Goal: Task Accomplishment & Management: Complete application form

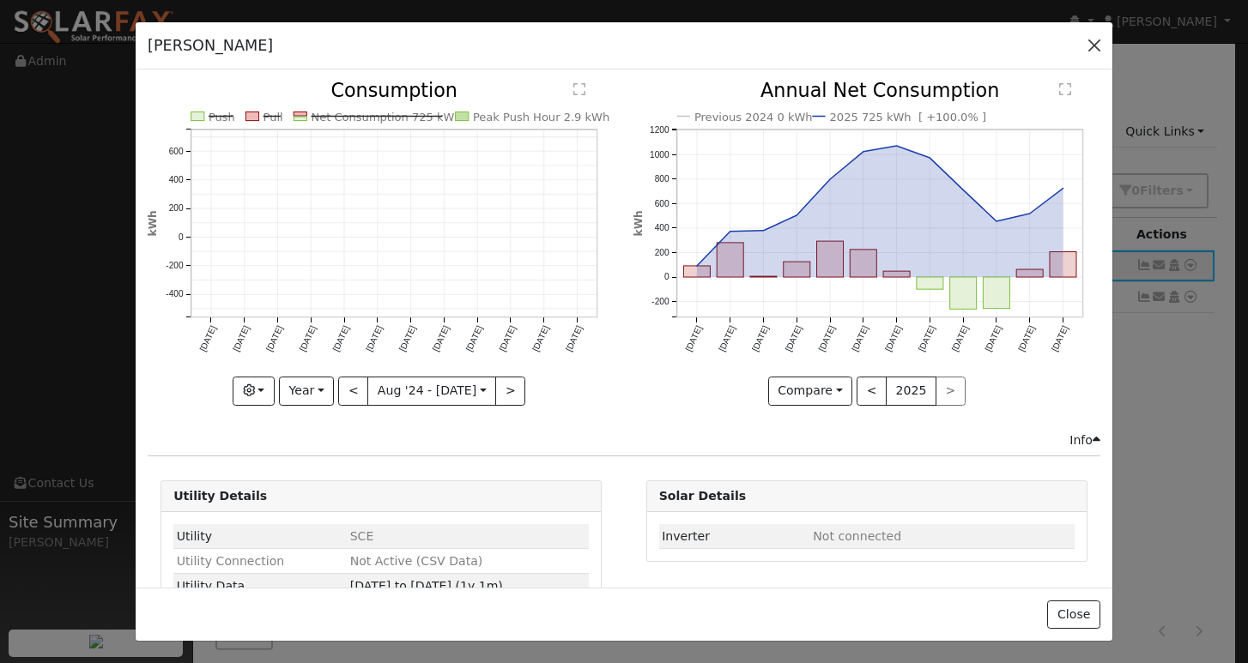
click at [1098, 39] on button "button" at bounding box center [1094, 45] width 24 height 24
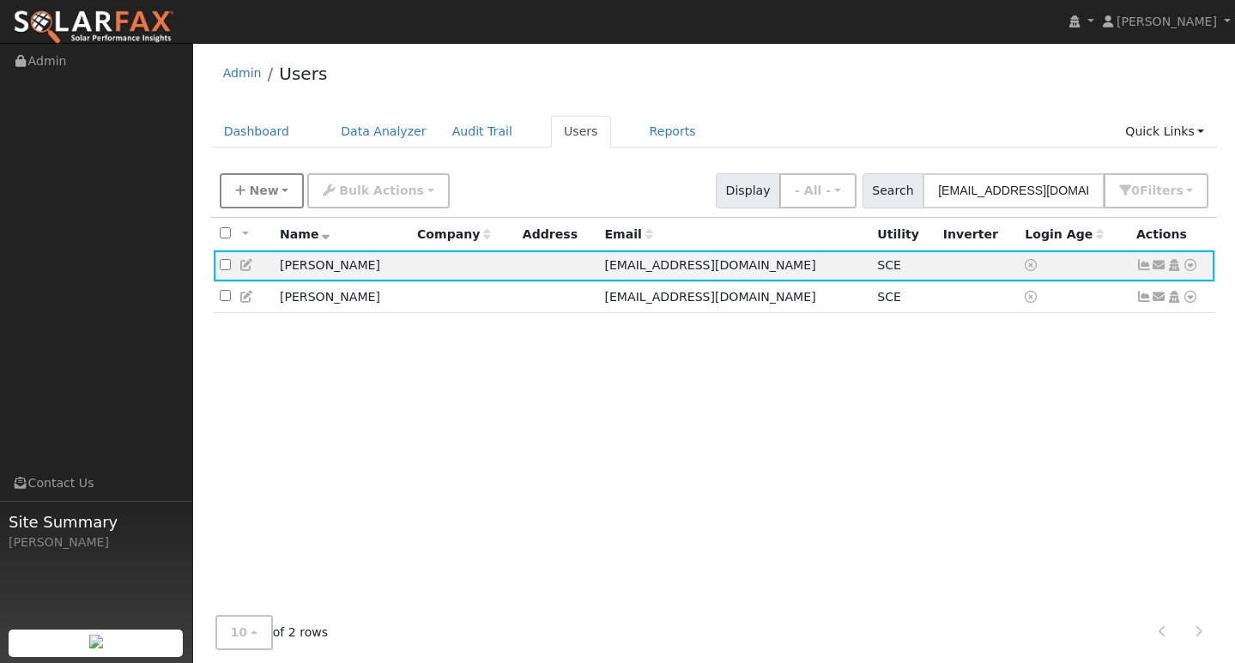
click at [256, 191] on span "New" at bounding box center [263, 191] width 29 height 14
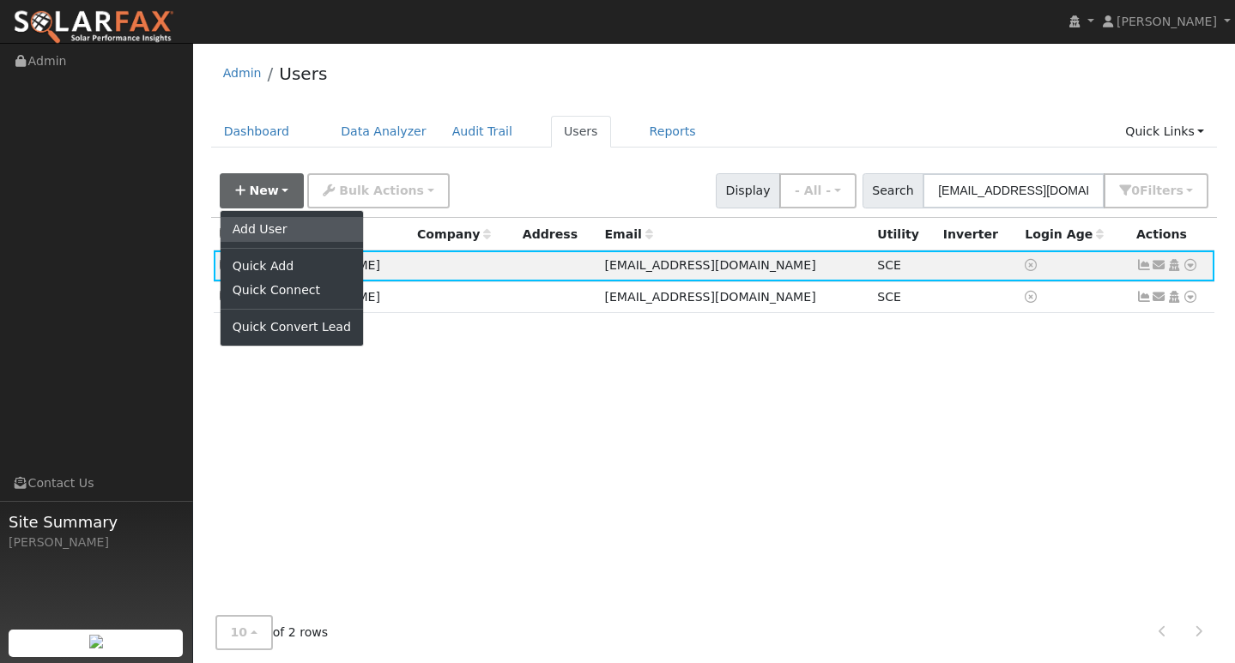
click at [264, 235] on link "Add User" at bounding box center [292, 229] width 142 height 24
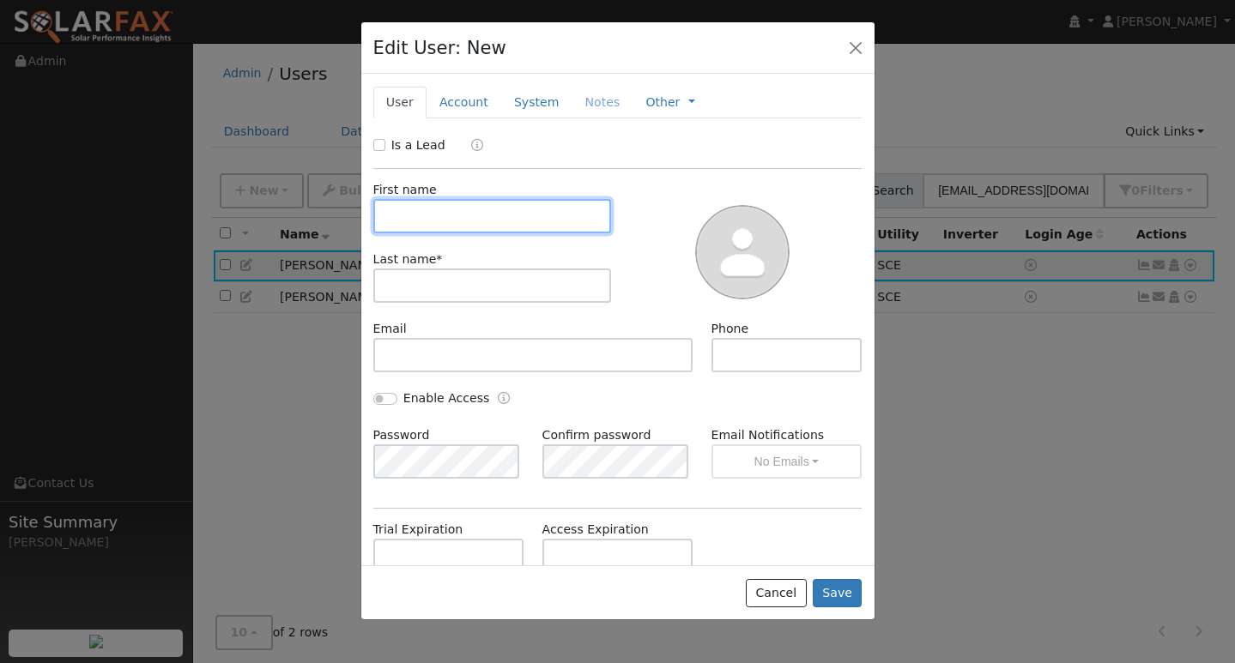
click at [469, 218] on input "text" at bounding box center [492, 216] width 239 height 34
type input "[PERSON_NAME]"
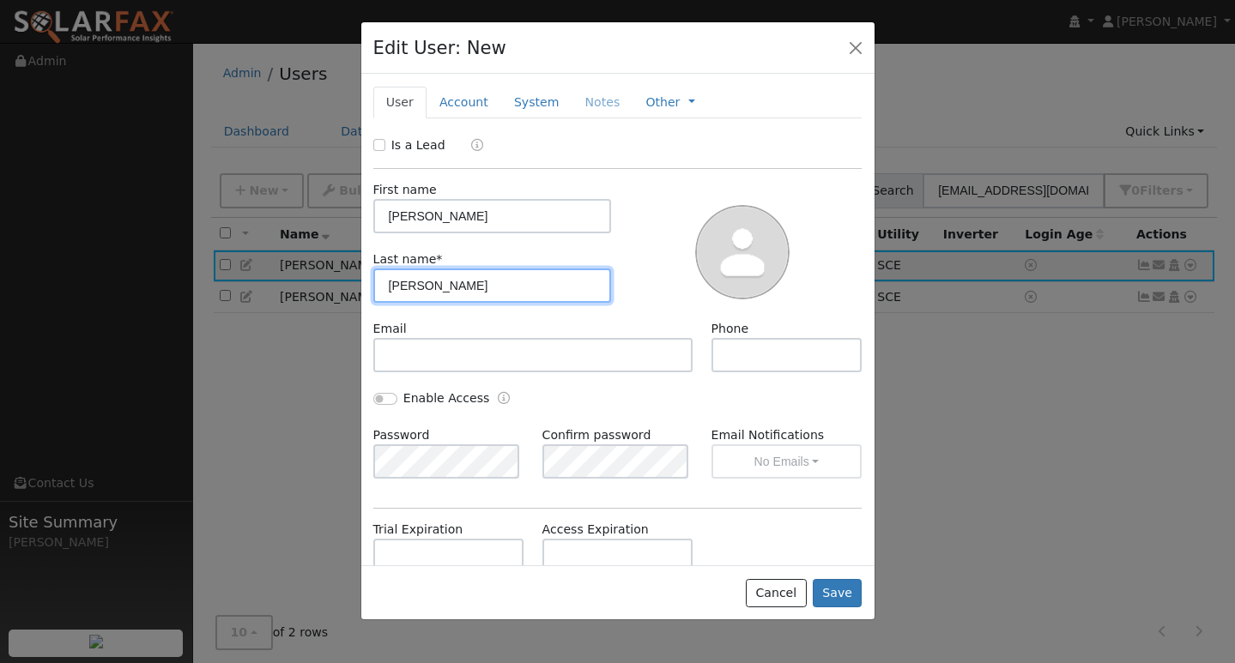
type input "[PERSON_NAME]"
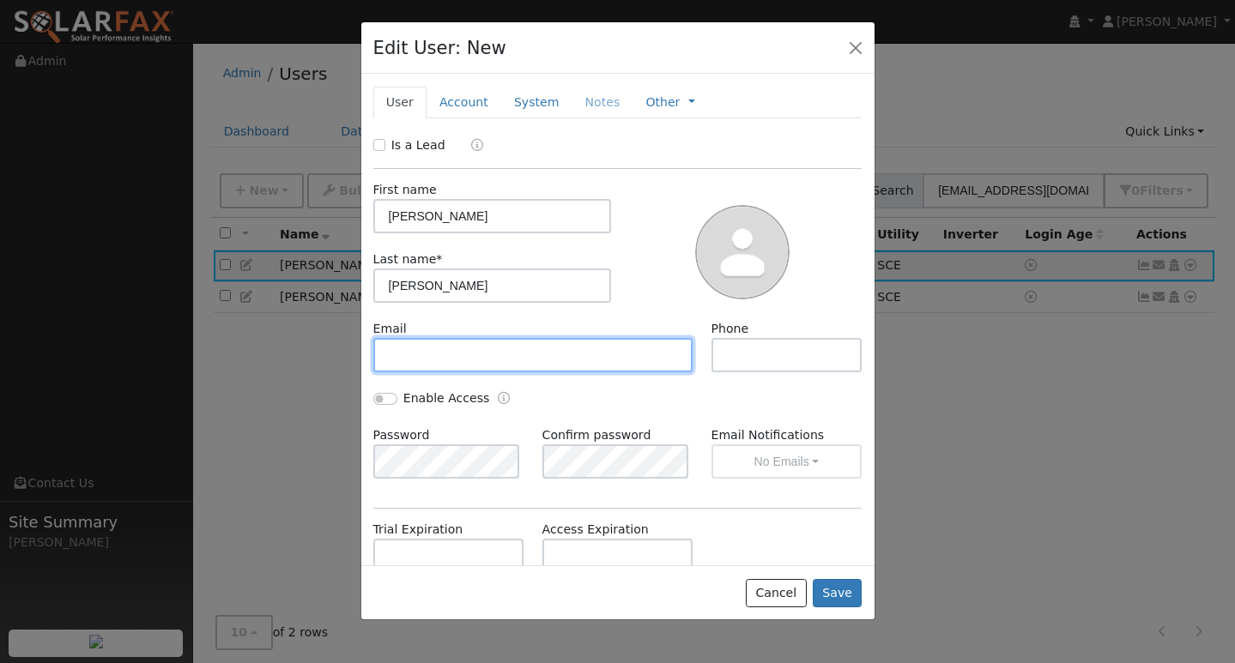
click at [430, 342] on input "text" at bounding box center [533, 355] width 320 height 34
paste input "[EMAIL_ADDRESS][DOMAIN_NAME]"
type input "[EMAIL_ADDRESS][DOMAIN_NAME]"
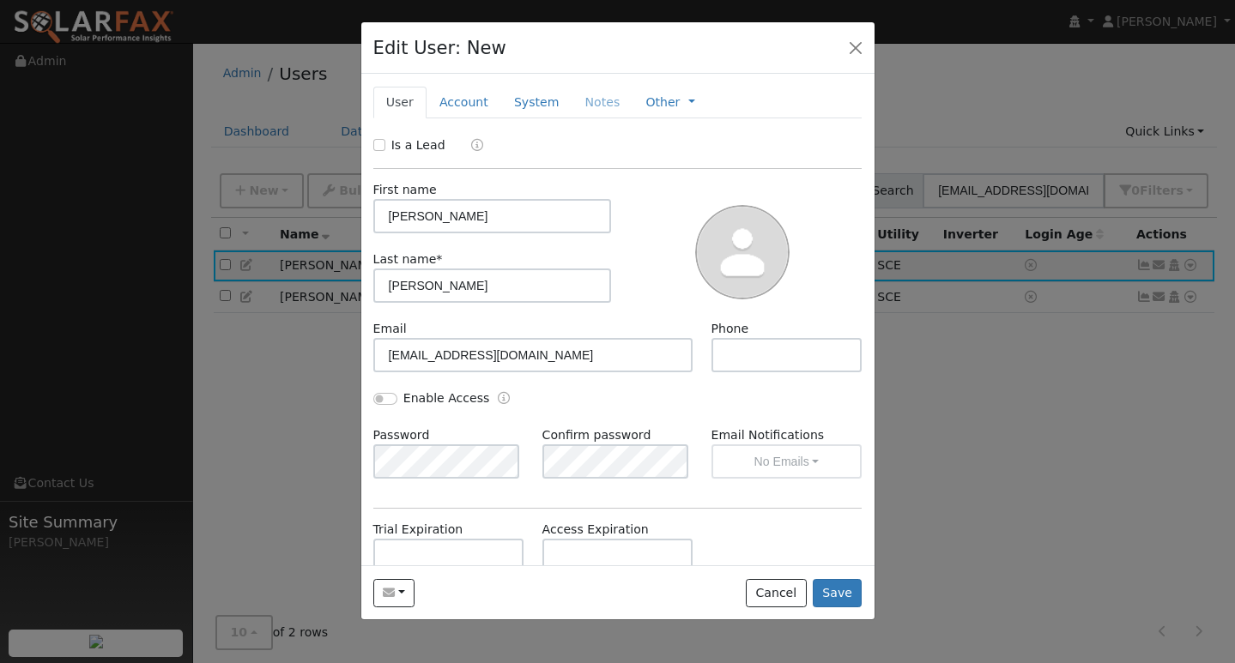
click at [619, 318] on div at bounding box center [743, 250] width 251 height 139
click at [743, 346] on input "text" at bounding box center [786, 355] width 151 height 34
paste input "5599201782"
type input "5599201782"
click at [837, 596] on button "Save" at bounding box center [838, 593] width 50 height 29
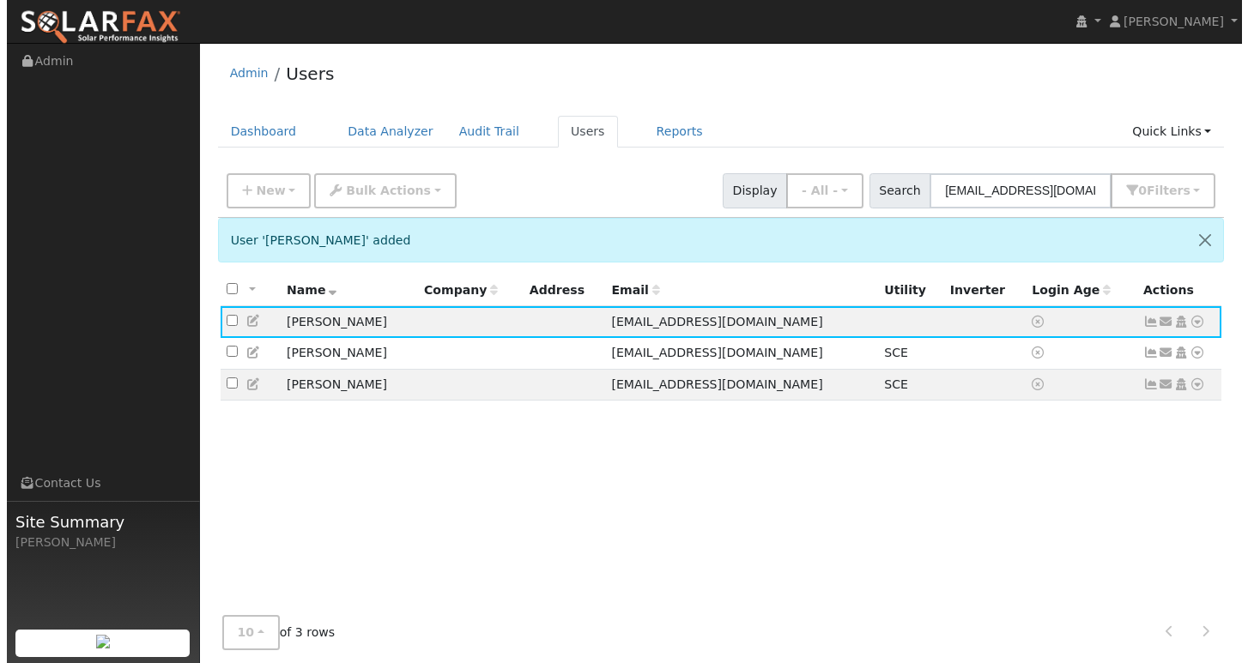
scroll to position [17, 0]
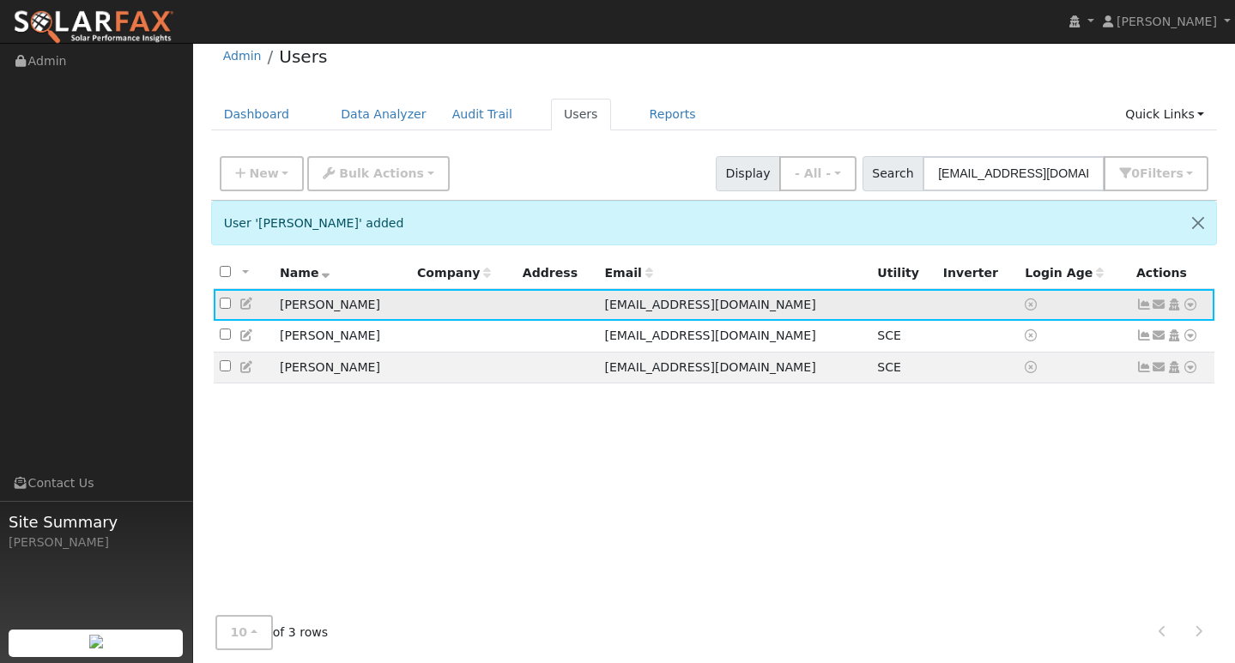
click at [1189, 308] on icon at bounding box center [1190, 305] width 15 height 12
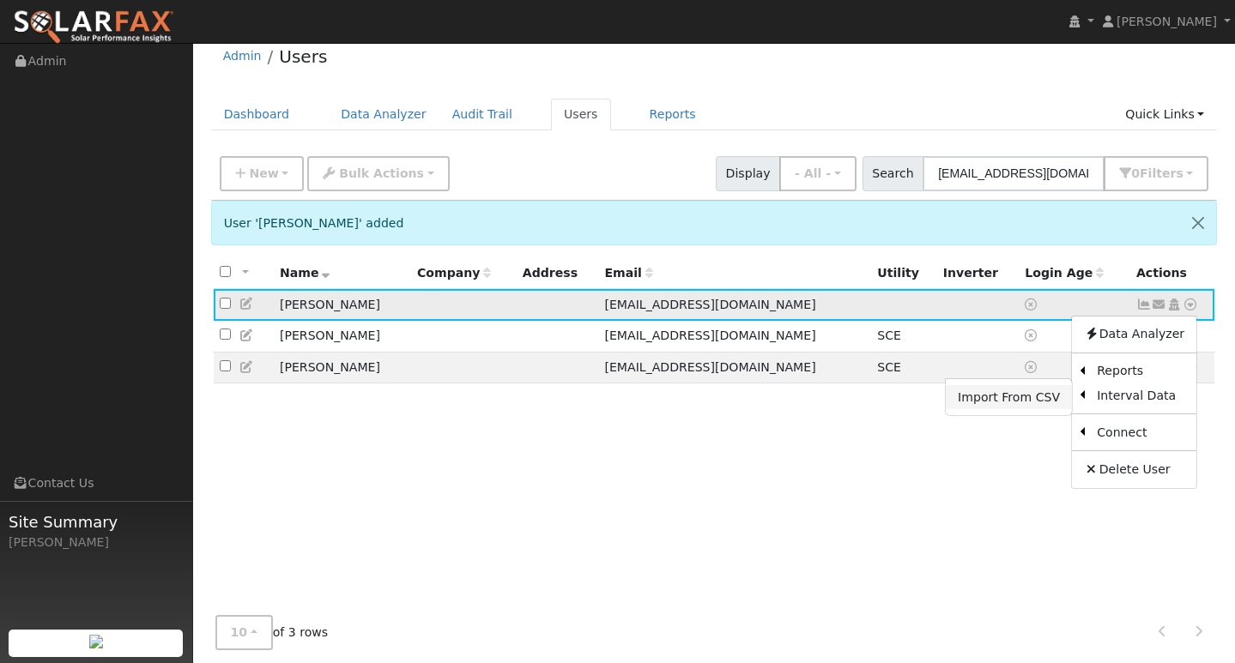
click at [1028, 401] on link "Import From CSV" at bounding box center [1009, 397] width 126 height 24
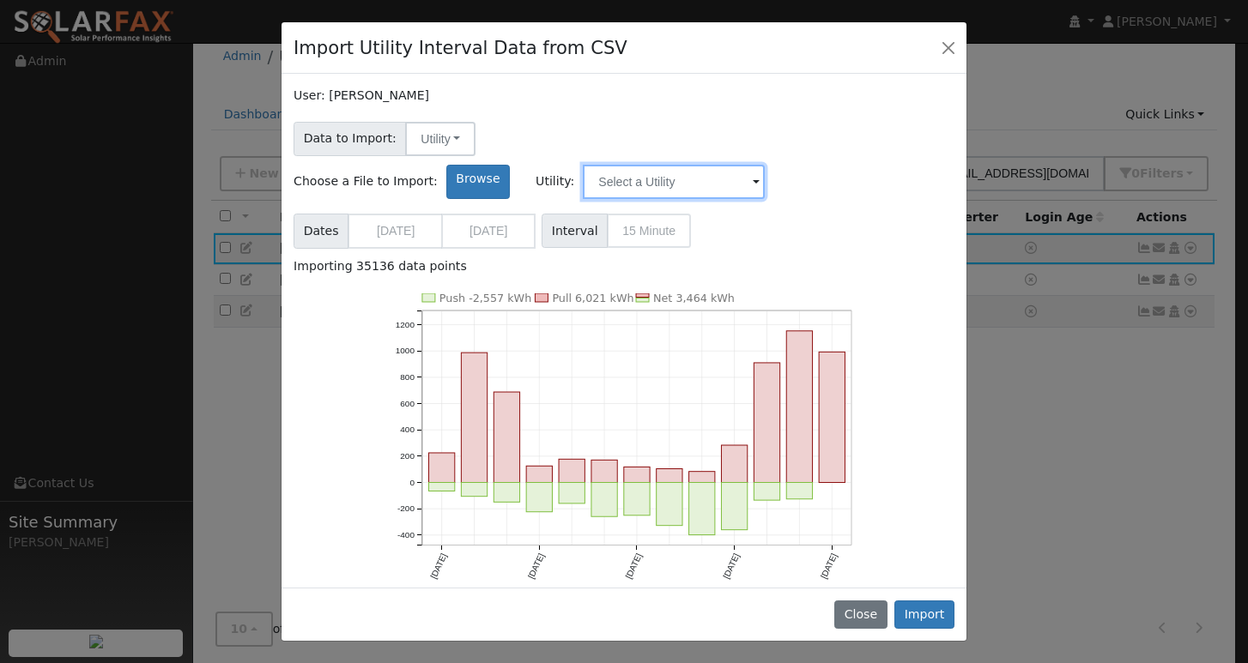
click at [765, 165] on input "text" at bounding box center [674, 182] width 182 height 34
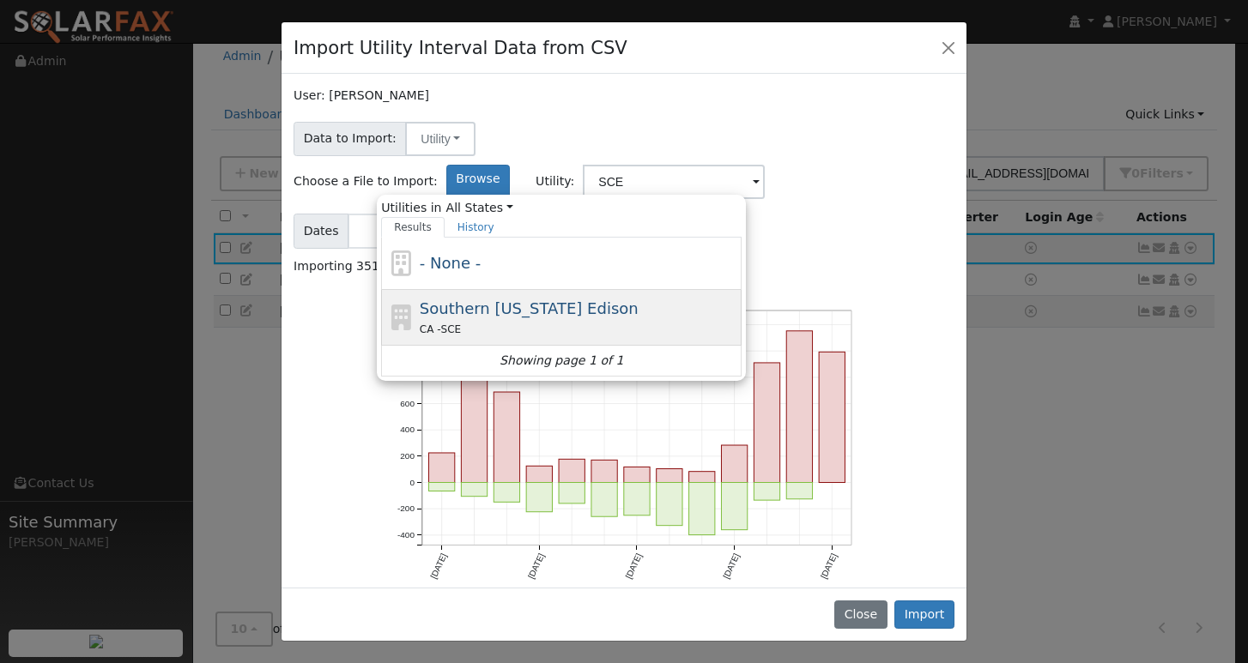
click at [738, 297] on div "Southern [US_STATE] Edison CA - SCE" at bounding box center [579, 317] width 318 height 41
type input "Southern [US_STATE] Edison"
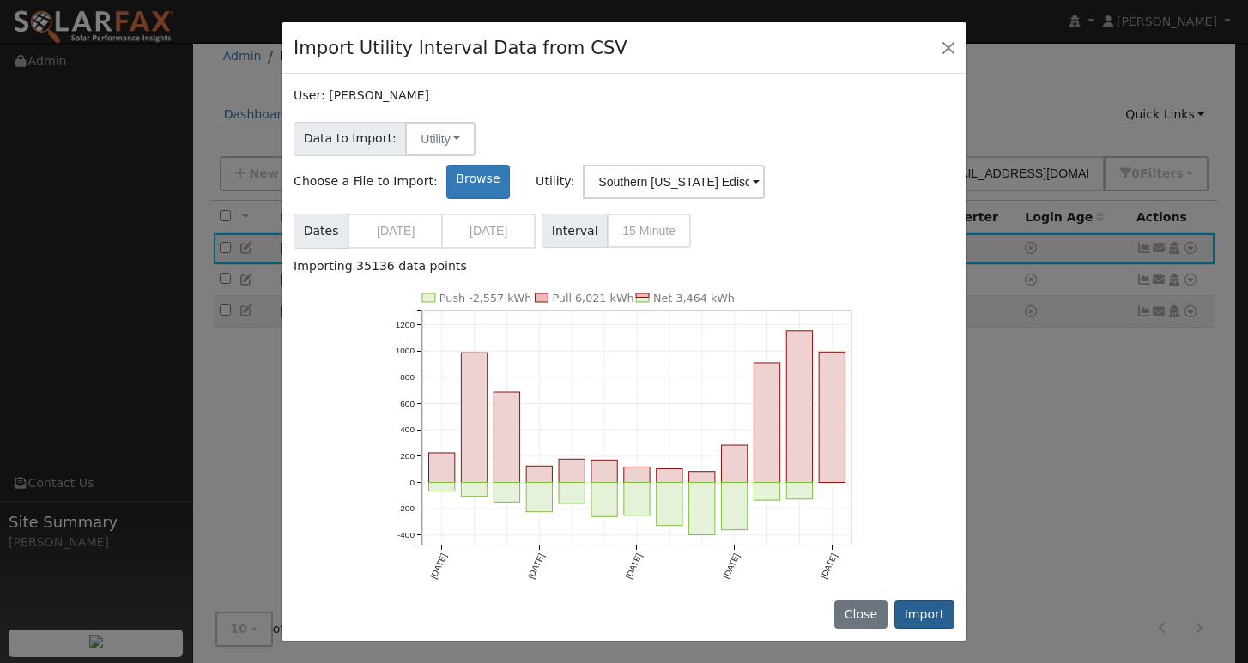
click at [925, 608] on button "Import" at bounding box center [924, 615] width 60 height 29
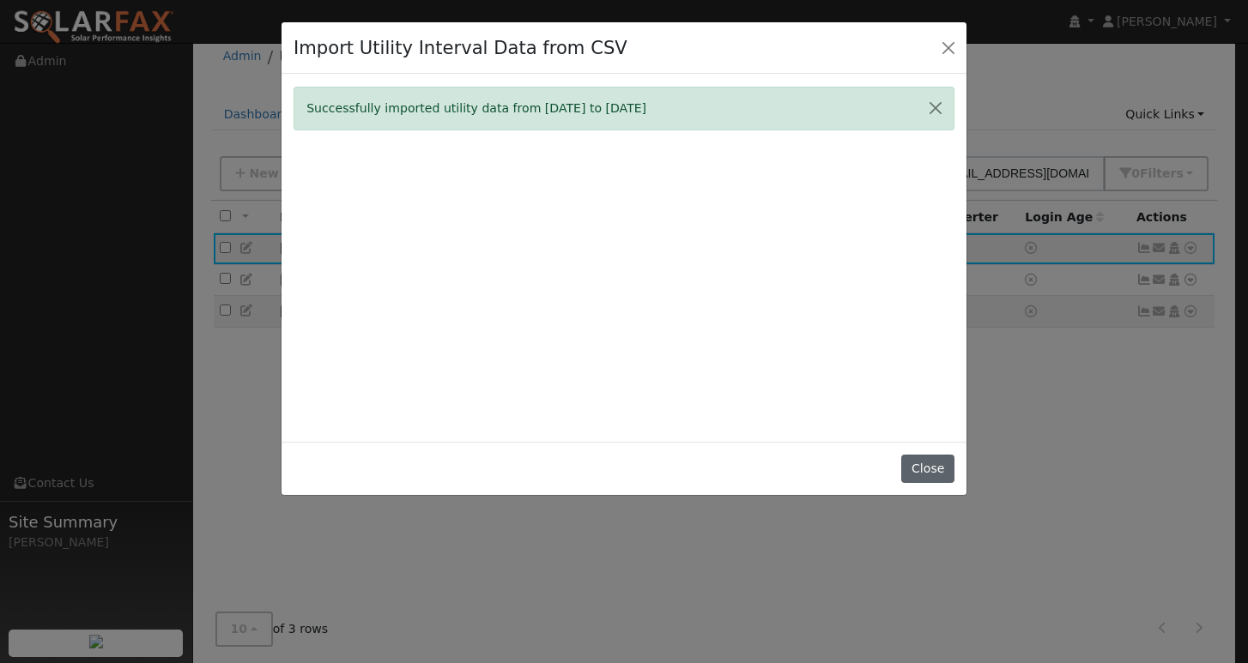
click at [941, 484] on button "Close" at bounding box center [927, 469] width 52 height 29
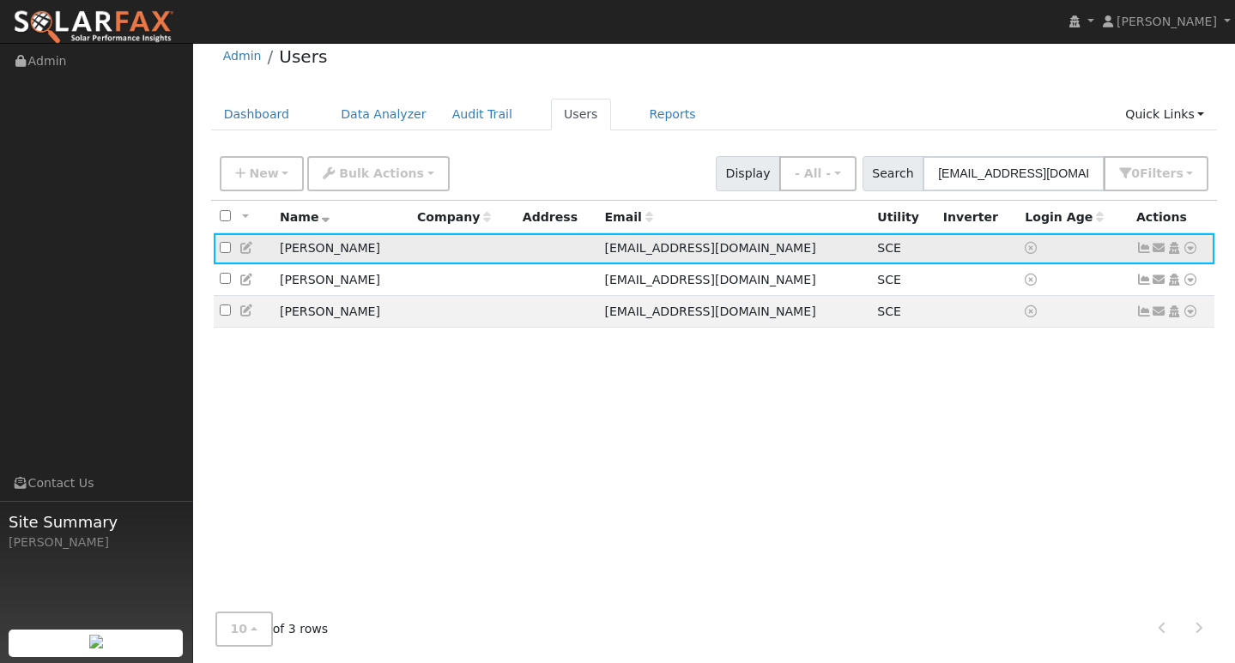
click at [1148, 251] on icon at bounding box center [1143, 248] width 15 height 12
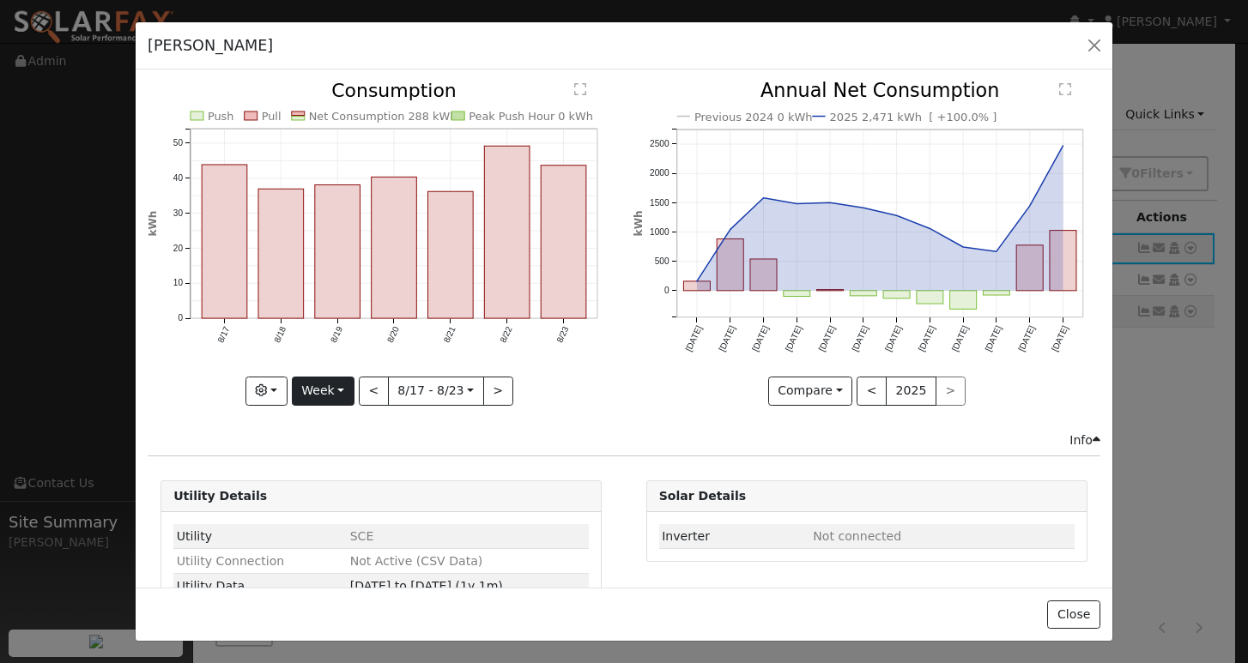
click at [326, 383] on button "Week" at bounding box center [323, 391] width 63 height 29
click at [325, 496] on link "Year" at bounding box center [352, 499] width 119 height 24
type input "[DATE]"
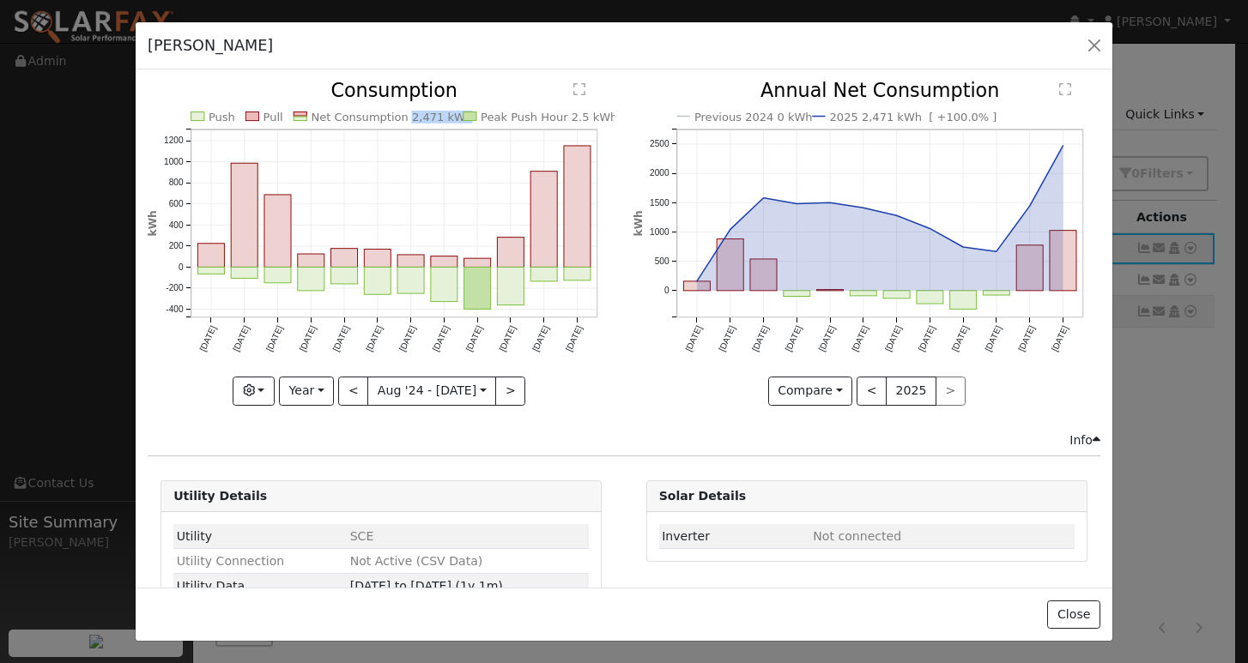
copy text "2,471 kWh"
drag, startPoint x: 396, startPoint y: 119, endPoint x: 445, endPoint y: 120, distance: 48.9
click at [445, 120] on text "Net Consumption 2,471 kWh" at bounding box center [392, 117] width 161 height 13
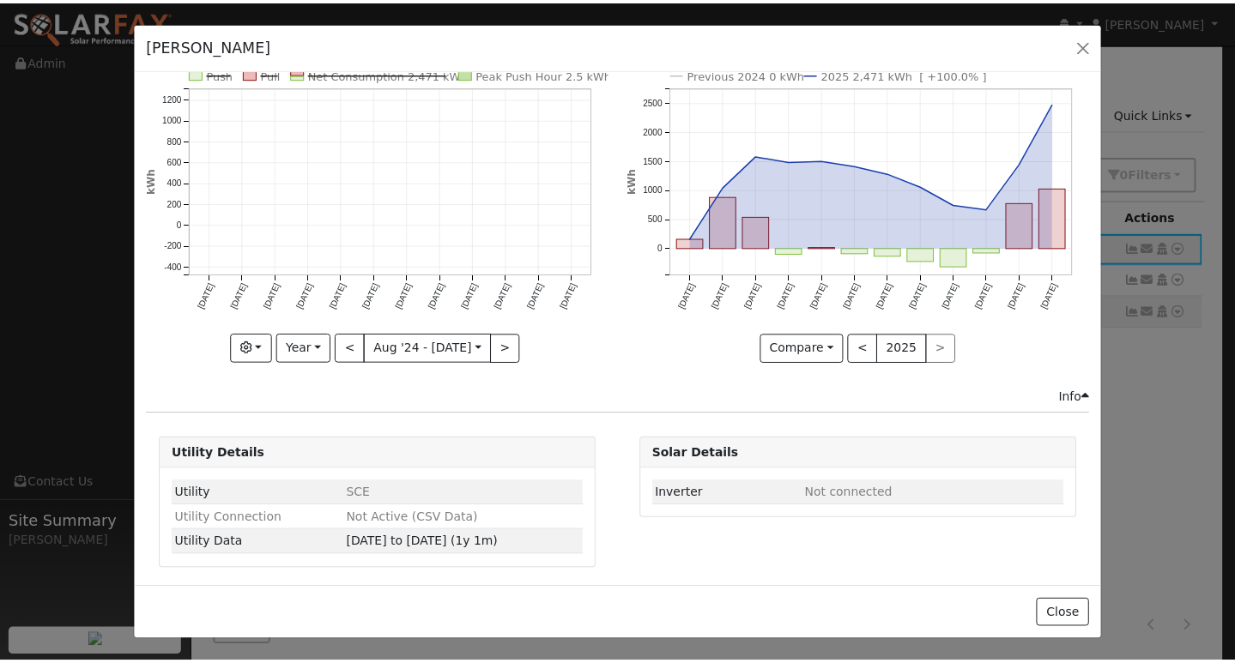
scroll to position [0, 0]
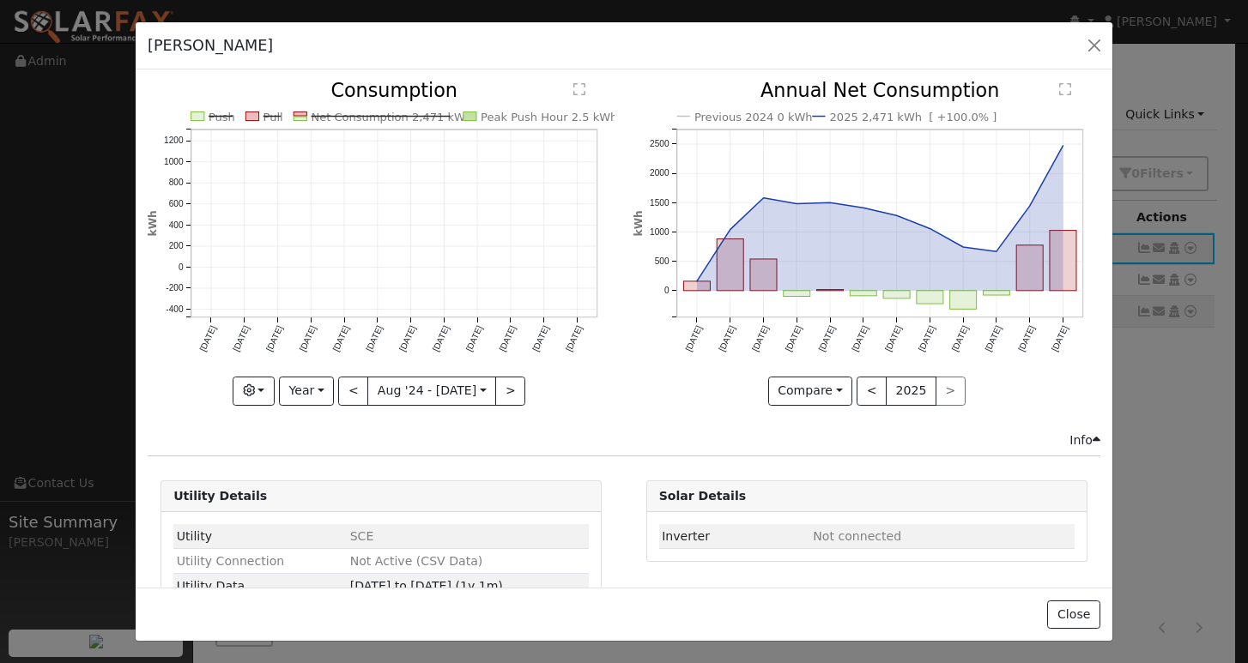
click at [491, 76] on div "Issue History Date By Flag Comment Type No Issue History Push Pull Net Consumpt…" at bounding box center [624, 328] width 977 height 517
click at [330, 378] on button "Year" at bounding box center [306, 391] width 55 height 29
click at [645, 415] on div "Previous 2024 0 kWh 2025 2,471 kWh [ +100.0% ] [DATE] Sep '[DATE] Nov '[DATE] J…" at bounding box center [866, 256] width 485 height 349
click at [1098, 47] on button "button" at bounding box center [1094, 45] width 24 height 24
